Goal: Information Seeking & Learning: Learn about a topic

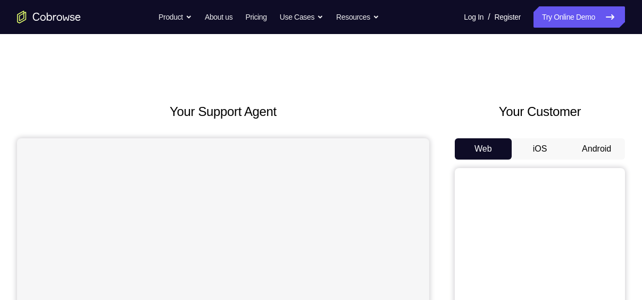
drag, startPoint x: 602, startPoint y: 145, endPoint x: 575, endPoint y: 160, distance: 30.5
click at [588, 151] on button "Android" at bounding box center [596, 148] width 57 height 21
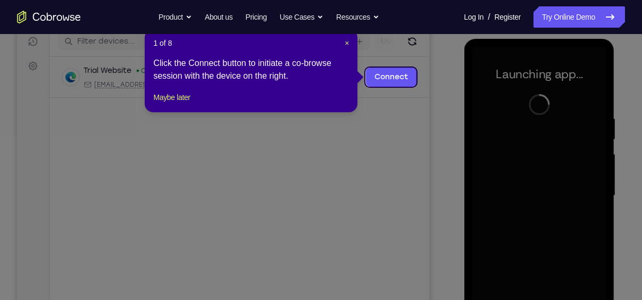
scroll to position [138, 0]
click at [176, 103] on button "Maybe later" at bounding box center [171, 96] width 37 height 13
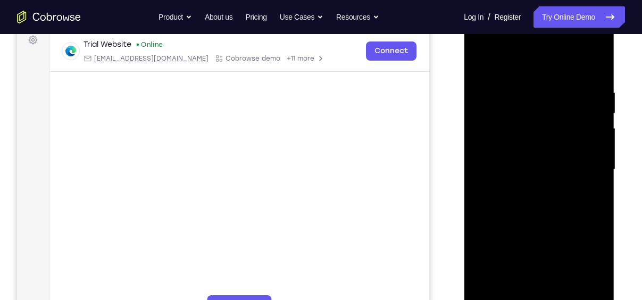
scroll to position [204, 0]
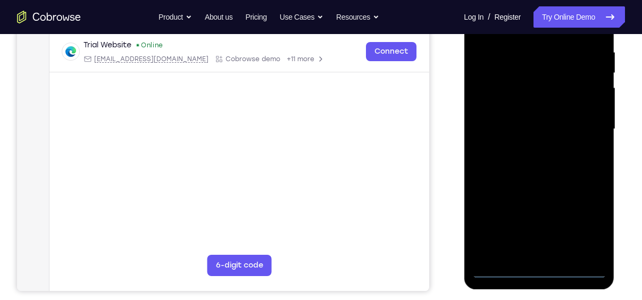
click at [540, 272] on div at bounding box center [539, 129] width 134 height 298
click at [591, 221] on div at bounding box center [539, 129] width 134 height 298
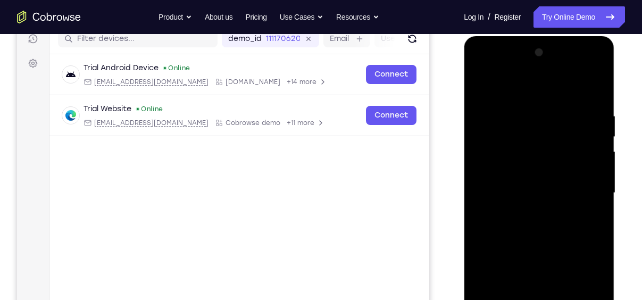
scroll to position [141, 0]
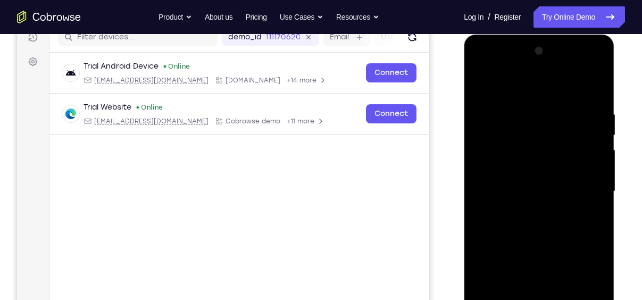
click at [518, 90] on div at bounding box center [539, 192] width 134 height 298
click at [585, 185] on div at bounding box center [539, 192] width 134 height 298
click at [530, 211] on div at bounding box center [539, 192] width 134 height 298
click at [523, 183] on div at bounding box center [539, 192] width 134 height 298
click at [524, 173] on div at bounding box center [539, 192] width 134 height 298
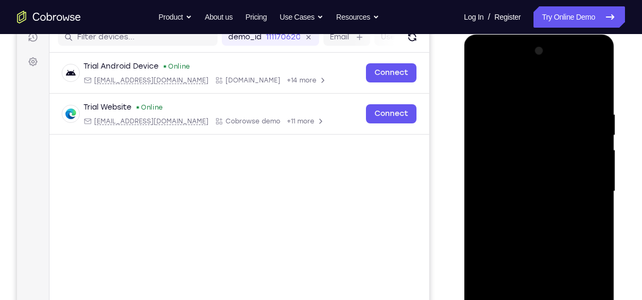
click at [524, 186] on div at bounding box center [539, 192] width 134 height 298
click at [523, 227] on div at bounding box center [539, 192] width 134 height 298
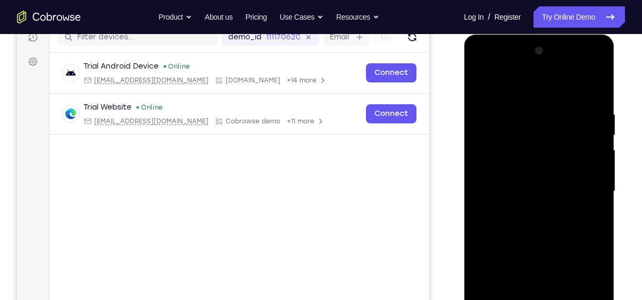
click at [523, 228] on div at bounding box center [539, 192] width 134 height 298
click at [595, 98] on div at bounding box center [539, 192] width 134 height 298
click at [520, 108] on div at bounding box center [539, 192] width 134 height 298
click at [591, 84] on div at bounding box center [539, 192] width 134 height 298
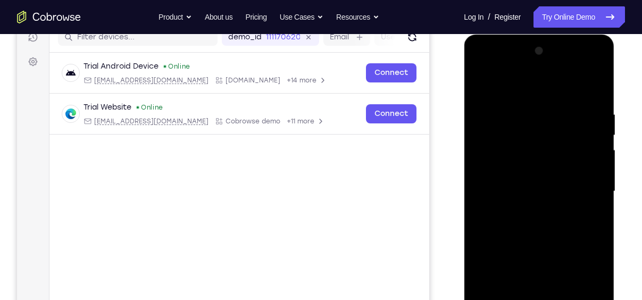
click at [563, 96] on div at bounding box center [539, 192] width 134 height 298
click at [593, 87] on div at bounding box center [539, 192] width 134 height 298
drag, startPoint x: 591, startPoint y: 109, endPoint x: 470, endPoint y: 116, distance: 121.5
click at [470, 116] on div at bounding box center [539, 193] width 151 height 317
click at [539, 105] on div at bounding box center [539, 192] width 134 height 298
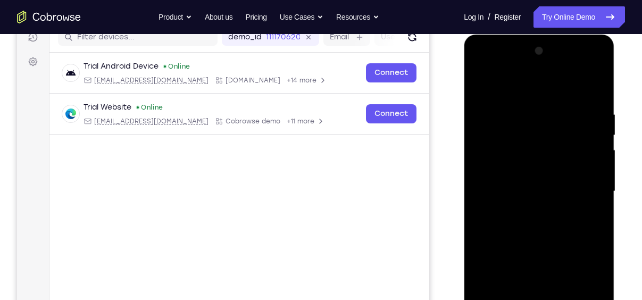
click at [588, 156] on div at bounding box center [539, 192] width 134 height 298
click at [593, 87] on div at bounding box center [539, 192] width 134 height 298
click at [563, 106] on div at bounding box center [539, 192] width 134 height 298
click at [590, 115] on div at bounding box center [539, 192] width 134 height 298
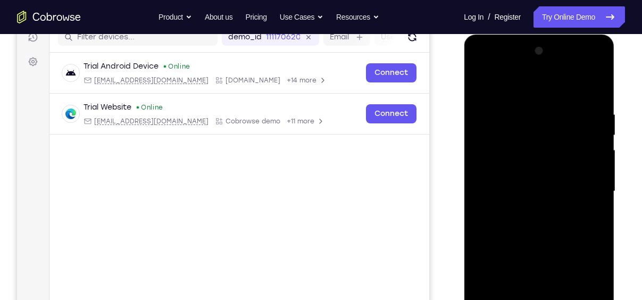
click at [590, 115] on div at bounding box center [539, 192] width 134 height 298
click at [589, 90] on div at bounding box center [539, 192] width 134 height 298
drag, startPoint x: 590, startPoint y: 111, endPoint x: 483, endPoint y: 116, distance: 107.6
click at [483, 116] on div at bounding box center [539, 192] width 134 height 298
drag, startPoint x: 565, startPoint y: 150, endPoint x: 563, endPoint y: 27, distance: 123.4
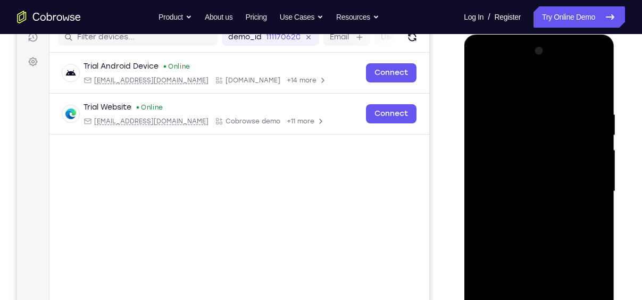
click at [563, 35] on html "Online web based iOS Simulators and Android Emulators. Run iPhone, iPad, Mobile…" at bounding box center [540, 194] width 152 height 319
drag, startPoint x: 546, startPoint y: 200, endPoint x: 567, endPoint y: 90, distance: 111.5
click at [567, 90] on div at bounding box center [539, 192] width 134 height 298
drag, startPoint x: 545, startPoint y: 255, endPoint x: 561, endPoint y: 145, distance: 111.8
click at [561, 145] on div at bounding box center [539, 192] width 134 height 298
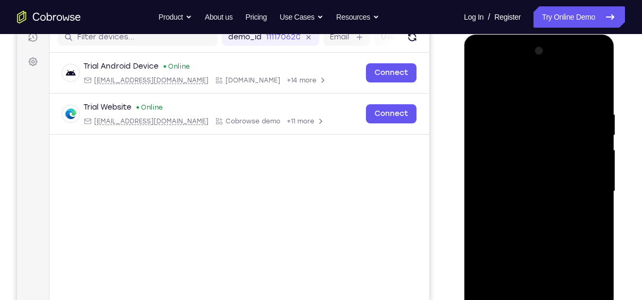
drag, startPoint x: 553, startPoint y: 255, endPoint x: 561, endPoint y: 138, distance: 117.3
click at [561, 138] on div at bounding box center [539, 192] width 134 height 298
click at [481, 206] on div at bounding box center [539, 192] width 134 height 298
drag, startPoint x: 536, startPoint y: 256, endPoint x: 541, endPoint y: 129, distance: 127.2
click at [541, 129] on div at bounding box center [539, 192] width 134 height 298
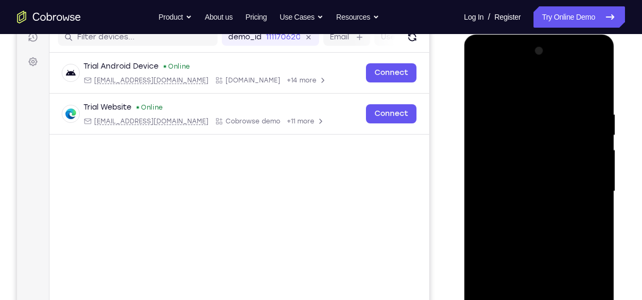
drag, startPoint x: 538, startPoint y: 240, endPoint x: 552, endPoint y: 132, distance: 108.8
click at [552, 132] on div at bounding box center [539, 192] width 134 height 298
drag, startPoint x: 547, startPoint y: 221, endPoint x: 545, endPoint y: 91, distance: 129.3
click at [545, 91] on div at bounding box center [539, 192] width 134 height 298
drag, startPoint x: 550, startPoint y: 273, endPoint x: 563, endPoint y: 228, distance: 46.8
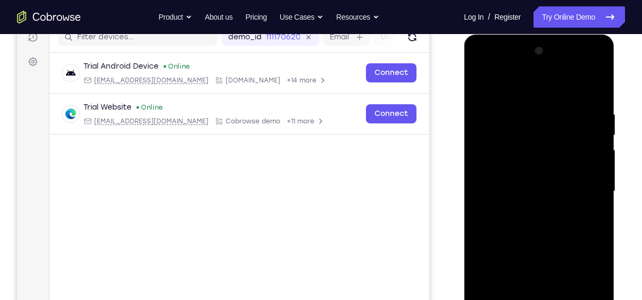
click at [563, 228] on div at bounding box center [539, 192] width 134 height 298
drag, startPoint x: 563, startPoint y: 228, endPoint x: 558, endPoint y: 76, distance: 152.2
click at [558, 76] on div at bounding box center [539, 192] width 134 height 298
drag, startPoint x: 538, startPoint y: 283, endPoint x: 540, endPoint y: 95, distance: 188.3
click at [540, 95] on div at bounding box center [539, 192] width 134 height 298
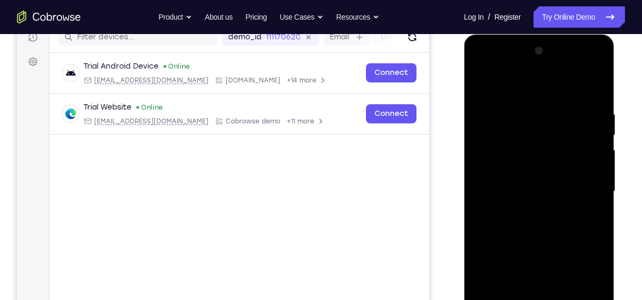
drag, startPoint x: 539, startPoint y: 171, endPoint x: 541, endPoint y: 96, distance: 75.0
click at [541, 96] on div at bounding box center [539, 192] width 134 height 298
drag, startPoint x: 558, startPoint y: 271, endPoint x: 555, endPoint y: 96, distance: 175.5
click at [555, 96] on div at bounding box center [539, 192] width 134 height 298
drag, startPoint x: 557, startPoint y: 241, endPoint x: 553, endPoint y: 73, distance: 168.1
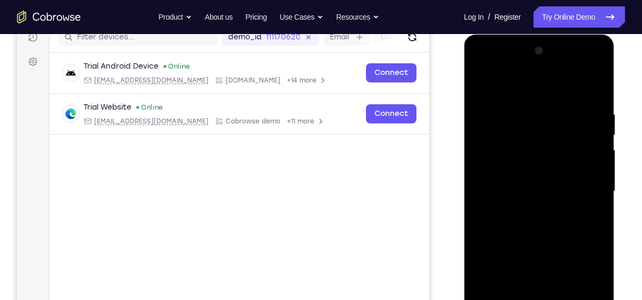
click at [553, 73] on div at bounding box center [539, 192] width 134 height 298
drag, startPoint x: 543, startPoint y: 280, endPoint x: 550, endPoint y: 101, distance: 179.4
click at [550, 101] on div at bounding box center [539, 192] width 134 height 298
drag, startPoint x: 548, startPoint y: 178, endPoint x: 545, endPoint y: 66, distance: 111.7
click at [545, 66] on div at bounding box center [539, 192] width 134 height 298
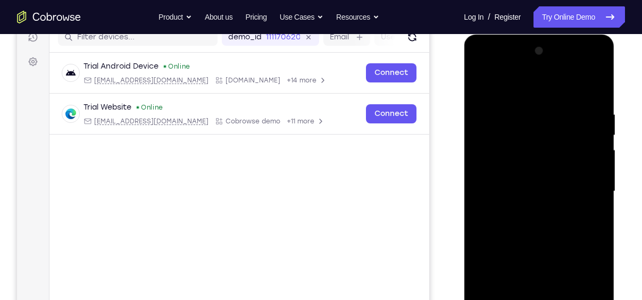
click at [603, 127] on div at bounding box center [539, 192] width 134 height 298
drag, startPoint x: 549, startPoint y: 240, endPoint x: 547, endPoint y: 71, distance: 169.1
click at [547, 71] on div at bounding box center [539, 192] width 134 height 298
drag, startPoint x: 548, startPoint y: 238, endPoint x: 573, endPoint y: 40, distance: 199.4
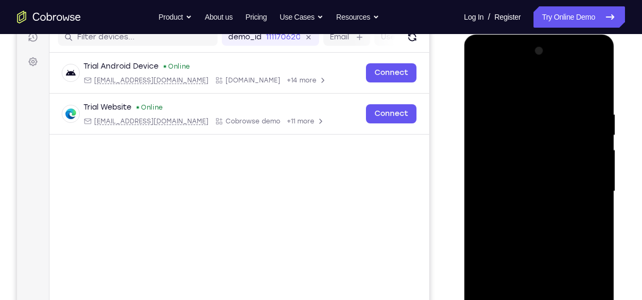
click at [573, 40] on div at bounding box center [539, 193] width 151 height 317
drag, startPoint x: 544, startPoint y: 240, endPoint x: 558, endPoint y: 60, distance: 181.4
click at [558, 60] on div at bounding box center [539, 192] width 134 height 298
drag, startPoint x: 549, startPoint y: 216, endPoint x: 569, endPoint y: 51, distance: 166.6
click at [569, 51] on div at bounding box center [539, 192] width 134 height 298
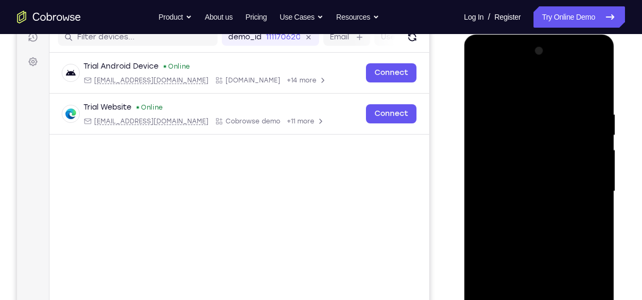
drag, startPoint x: 561, startPoint y: 266, endPoint x: 556, endPoint y: 60, distance: 206.4
click at [556, 60] on div at bounding box center [539, 192] width 134 height 298
drag, startPoint x: 543, startPoint y: 139, endPoint x: 558, endPoint y: 49, distance: 91.2
click at [558, 49] on div at bounding box center [539, 192] width 134 height 298
drag, startPoint x: 547, startPoint y: 214, endPoint x: 547, endPoint y: 84, distance: 129.8
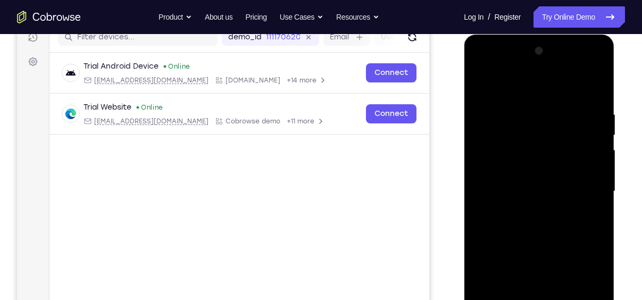
click at [547, 84] on div at bounding box center [539, 192] width 134 height 298
drag, startPoint x: 543, startPoint y: 248, endPoint x: 546, endPoint y: 75, distance: 173.4
click at [546, 75] on div at bounding box center [539, 192] width 134 height 298
drag, startPoint x: 542, startPoint y: 254, endPoint x: 557, endPoint y: 130, distance: 125.3
click at [557, 130] on div at bounding box center [539, 192] width 134 height 298
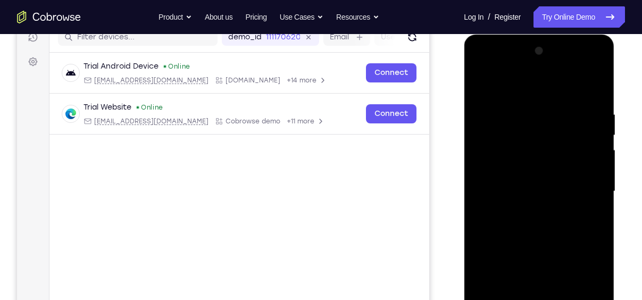
drag, startPoint x: 546, startPoint y: 229, endPoint x: 546, endPoint y: 102, distance: 126.6
click at [546, 102] on div at bounding box center [539, 192] width 134 height 298
drag, startPoint x: 553, startPoint y: 288, endPoint x: 547, endPoint y: 144, distance: 144.8
click at [547, 144] on div at bounding box center [539, 192] width 134 height 298
drag, startPoint x: 553, startPoint y: 202, endPoint x: 560, endPoint y: 88, distance: 113.5
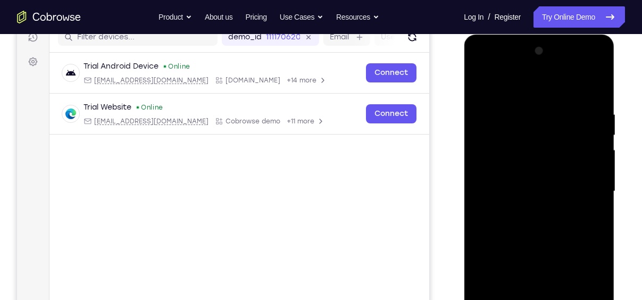
click at [560, 88] on div at bounding box center [539, 192] width 134 height 298
drag, startPoint x: 552, startPoint y: 248, endPoint x: 554, endPoint y: 94, distance: 154.8
click at [554, 94] on div at bounding box center [539, 192] width 134 height 298
drag, startPoint x: 547, startPoint y: 179, endPoint x: 556, endPoint y: 109, distance: 70.8
click at [556, 109] on div at bounding box center [539, 192] width 134 height 298
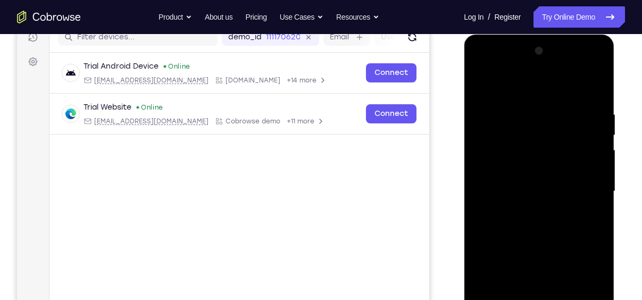
drag, startPoint x: 540, startPoint y: 273, endPoint x: 560, endPoint y: 188, distance: 87.2
click at [560, 188] on div at bounding box center [539, 192] width 134 height 298
drag, startPoint x: 537, startPoint y: 254, endPoint x: 554, endPoint y: 94, distance: 161.5
click at [554, 94] on div at bounding box center [539, 192] width 134 height 298
drag, startPoint x: 540, startPoint y: 249, endPoint x: 552, endPoint y: 93, distance: 156.2
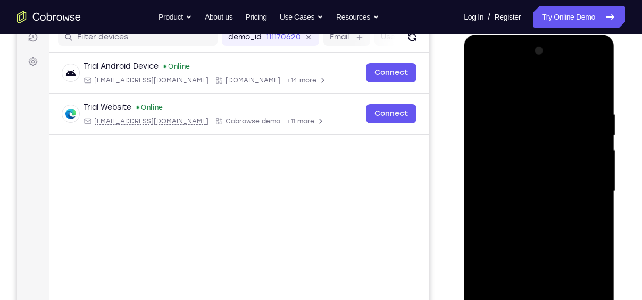
click at [552, 93] on div at bounding box center [539, 192] width 134 height 298
drag, startPoint x: 544, startPoint y: 250, endPoint x: 563, endPoint y: 77, distance: 174.5
click at [563, 77] on div at bounding box center [539, 192] width 134 height 298
drag, startPoint x: 545, startPoint y: 263, endPoint x: 553, endPoint y: 111, distance: 152.3
click at [553, 111] on div at bounding box center [539, 192] width 134 height 298
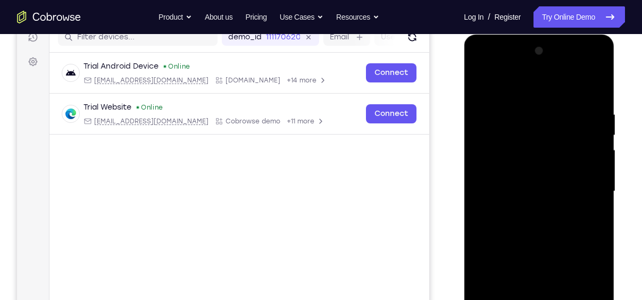
drag, startPoint x: 544, startPoint y: 262, endPoint x: 545, endPoint y: 128, distance: 134.6
click at [545, 128] on div at bounding box center [539, 192] width 134 height 298
drag, startPoint x: 545, startPoint y: 128, endPoint x: 540, endPoint y: 60, distance: 68.3
click at [540, 60] on div at bounding box center [539, 192] width 134 height 298
drag, startPoint x: 529, startPoint y: 271, endPoint x: 524, endPoint y: 103, distance: 168.7
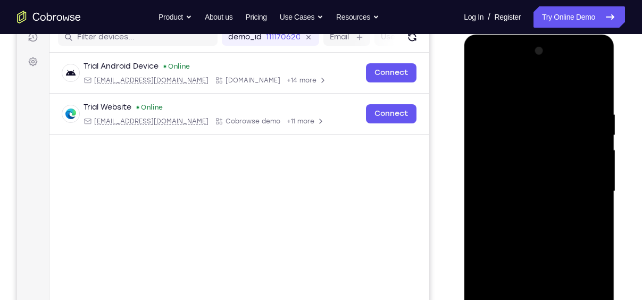
click at [524, 103] on div at bounding box center [539, 192] width 134 height 298
drag, startPoint x: 533, startPoint y: 201, endPoint x: 529, endPoint y: 112, distance: 88.9
click at [529, 112] on div at bounding box center [539, 192] width 134 height 298
drag, startPoint x: 526, startPoint y: 229, endPoint x: 533, endPoint y: 68, distance: 160.8
click at [533, 68] on div at bounding box center [539, 192] width 134 height 298
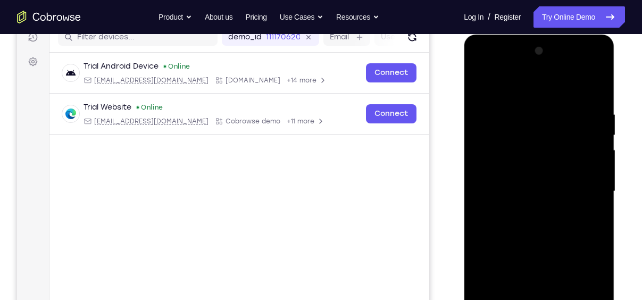
drag, startPoint x: 540, startPoint y: 258, endPoint x: 543, endPoint y: 88, distance: 169.7
click at [543, 88] on div at bounding box center [539, 192] width 134 height 298
drag, startPoint x: 551, startPoint y: 262, endPoint x: 553, endPoint y: 116, distance: 145.7
click at [553, 116] on div at bounding box center [539, 192] width 134 height 298
drag, startPoint x: 543, startPoint y: 230, endPoint x: 548, endPoint y: 122, distance: 107.6
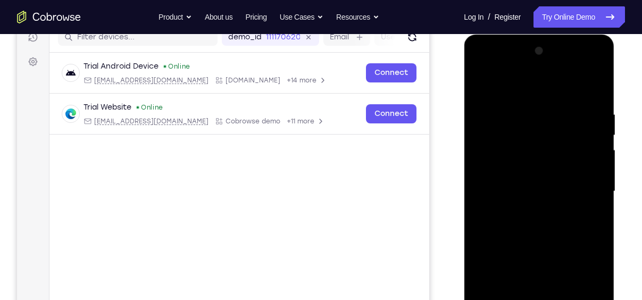
click at [548, 122] on div at bounding box center [539, 192] width 134 height 298
drag, startPoint x: 548, startPoint y: 213, endPoint x: 557, endPoint y: 73, distance: 140.2
click at [557, 73] on div at bounding box center [539, 192] width 134 height 298
drag, startPoint x: 542, startPoint y: 237, endPoint x: 546, endPoint y: 116, distance: 121.3
click at [546, 116] on div at bounding box center [539, 192] width 134 height 298
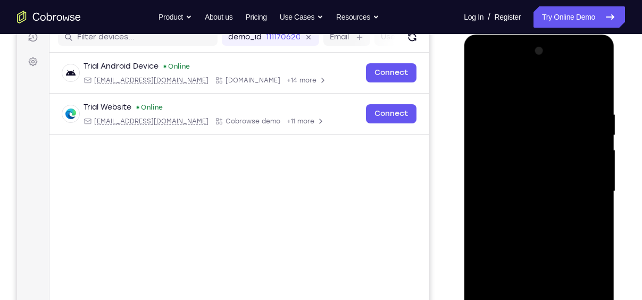
drag, startPoint x: 532, startPoint y: 285, endPoint x: 543, endPoint y: 240, distance: 45.9
click at [543, 240] on div at bounding box center [539, 192] width 134 height 298
click at [567, 252] on div at bounding box center [539, 192] width 134 height 298
click at [495, 228] on div at bounding box center [539, 192] width 134 height 298
drag, startPoint x: 556, startPoint y: 185, endPoint x: 566, endPoint y: 81, distance: 104.7
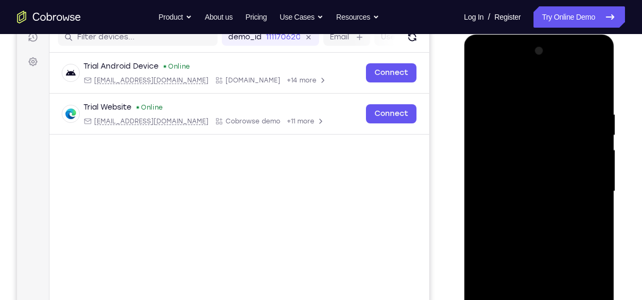
click at [566, 81] on div at bounding box center [539, 192] width 134 height 298
drag, startPoint x: 567, startPoint y: 205, endPoint x: 569, endPoint y: 95, distance: 110.1
click at [569, 95] on div at bounding box center [539, 192] width 134 height 298
drag, startPoint x: 567, startPoint y: 210, endPoint x: 576, endPoint y: 112, distance: 97.7
click at [576, 112] on div at bounding box center [539, 192] width 134 height 298
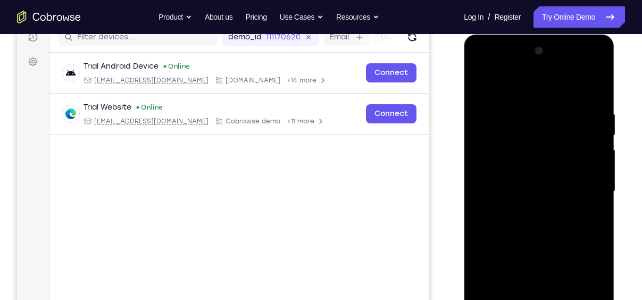
click at [481, 79] on div at bounding box center [539, 192] width 134 height 298
drag, startPoint x: 538, startPoint y: 250, endPoint x: 535, endPoint y: 327, distance: 77.2
click at [535, 299] on div at bounding box center [539, 192] width 134 height 298
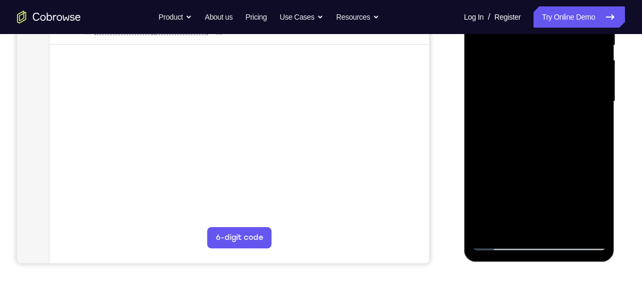
scroll to position [236, 0]
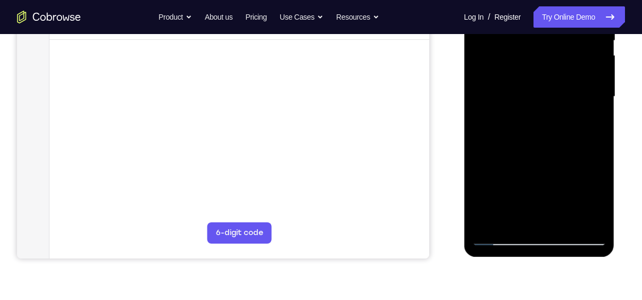
click at [490, 220] on div at bounding box center [539, 97] width 134 height 298
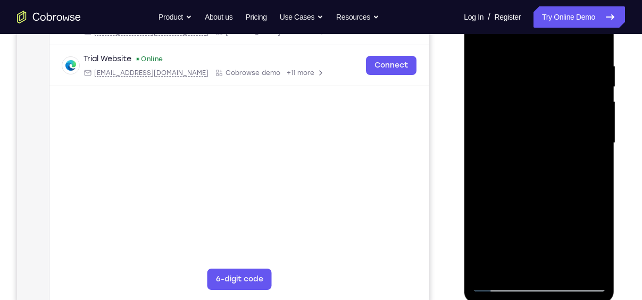
scroll to position [189, 0]
drag, startPoint x: 560, startPoint y: 228, endPoint x: 581, endPoint y: 54, distance: 174.7
click at [581, 54] on div at bounding box center [539, 144] width 134 height 298
click at [518, 263] on div at bounding box center [539, 144] width 134 height 298
drag, startPoint x: 561, startPoint y: 79, endPoint x: 556, endPoint y: 223, distance: 144.2
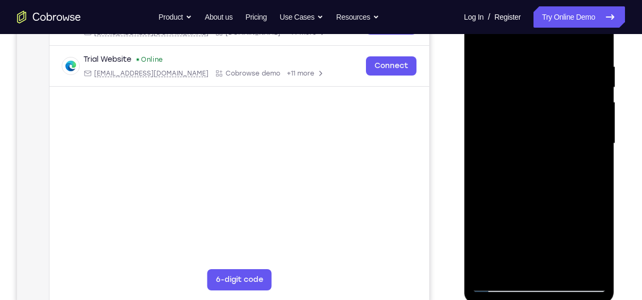
click at [556, 223] on div at bounding box center [539, 144] width 134 height 298
drag, startPoint x: 561, startPoint y: 179, endPoint x: 556, endPoint y: 48, distance: 130.9
click at [556, 48] on div at bounding box center [539, 144] width 134 height 298
drag, startPoint x: 565, startPoint y: 215, endPoint x: 570, endPoint y: 56, distance: 159.1
click at [570, 56] on div at bounding box center [539, 144] width 134 height 298
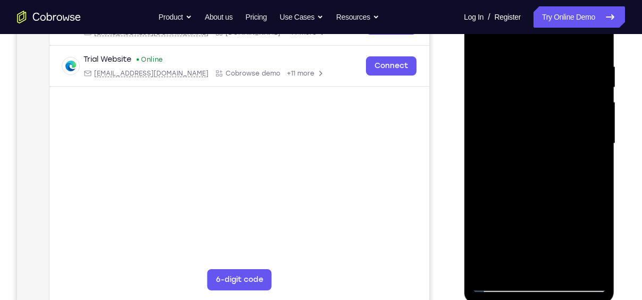
drag, startPoint x: 584, startPoint y: 220, endPoint x: 582, endPoint y: 73, distance: 147.3
click at [582, 73] on div at bounding box center [539, 144] width 134 height 298
click at [539, 131] on div at bounding box center [539, 144] width 134 height 298
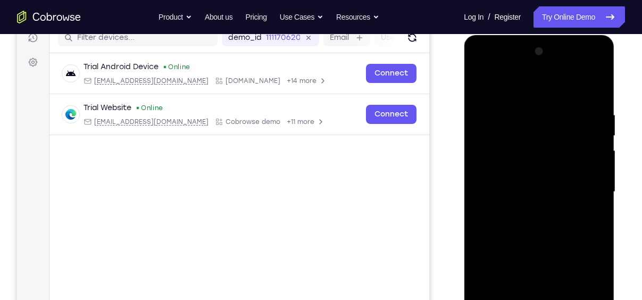
scroll to position [136, 0]
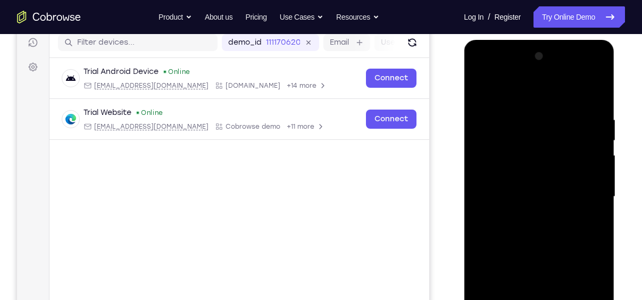
drag, startPoint x: 545, startPoint y: 190, endPoint x: 545, endPoint y: 302, distance: 111.7
click at [545, 299] on div at bounding box center [539, 197] width 134 height 298
